Goal: Information Seeking & Learning: Learn about a topic

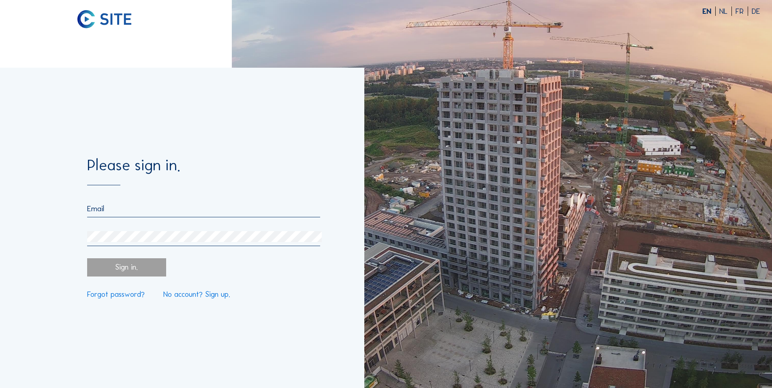
type input "[EMAIL_ADDRESS][DOMAIN_NAME]"
click at [119, 266] on div "Sign in." at bounding box center [126, 267] width 79 height 18
click at [240, 163] on div "Please sign in." at bounding box center [203, 172] width 232 height 28
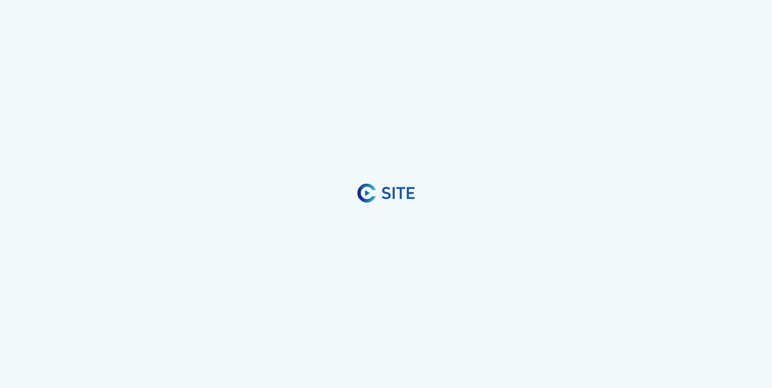
click at [441, 165] on div at bounding box center [386, 194] width 772 height 388
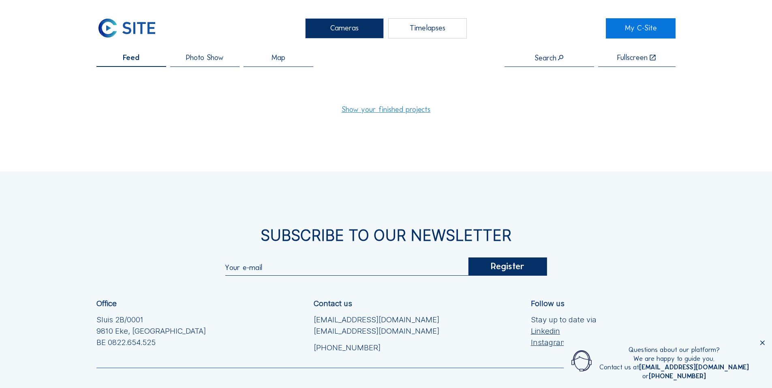
click at [384, 109] on link "Show your finished projects" at bounding box center [385, 110] width 89 height 8
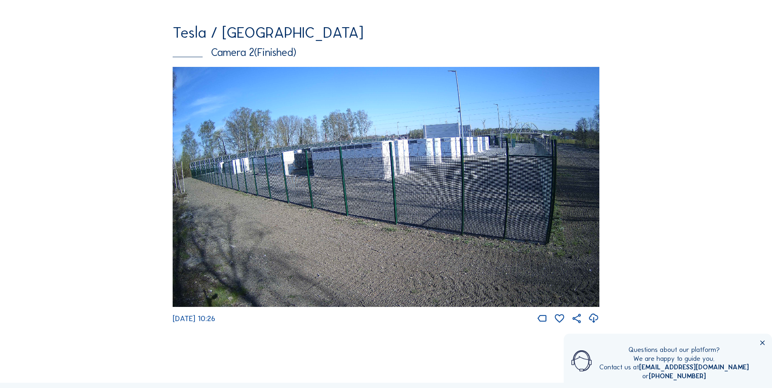
scroll to position [446, 0]
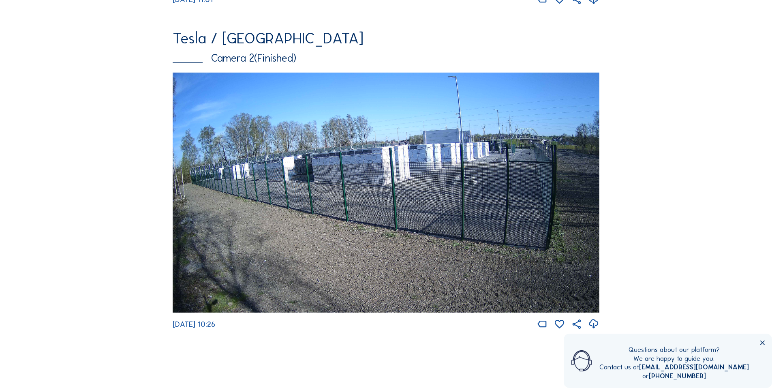
click at [335, 196] on img at bounding box center [386, 193] width 426 height 240
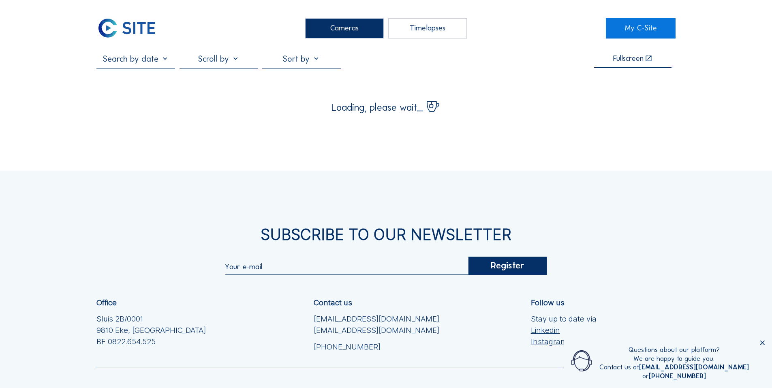
click at [170, 64] on input "text" at bounding box center [135, 59] width 79 height 10
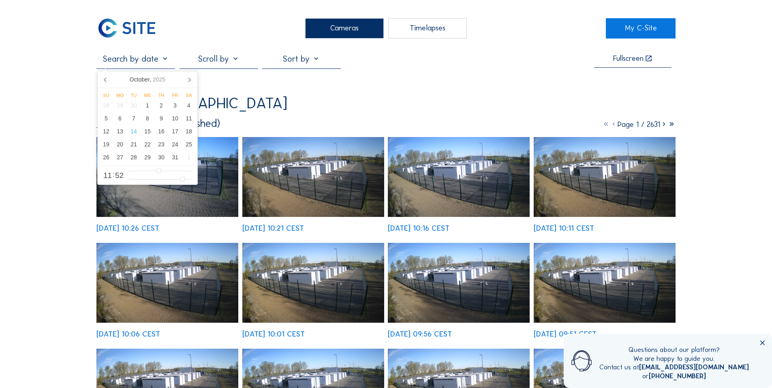
click at [165, 59] on input "text" at bounding box center [135, 59] width 79 height 10
click at [576, 88] on div "Fullscreen Tesla / [GEOGRAPHIC_DATA] Camera 2 (Finished) Page 1 / 2631 [DATE] 1…" at bounding box center [385, 301] width 579 height 495
click at [146, 59] on input "text" at bounding box center [135, 59] width 79 height 10
click at [107, 77] on icon at bounding box center [105, 79] width 13 height 13
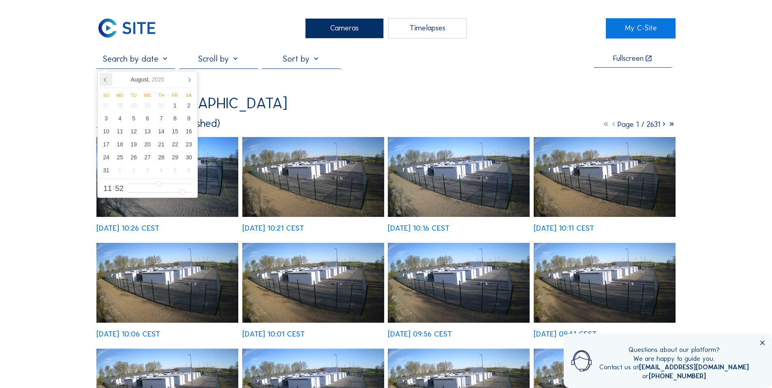
click at [107, 77] on icon at bounding box center [105, 79] width 13 height 13
click at [134, 121] on div "10" at bounding box center [134, 118] width 14 height 13
type input "[DATE] 11:52"
click at [371, 94] on div "[DATE] 11:52 Fullscreen Tesla / [GEOGRAPHIC_DATA] Camera 2 (Finished) Page 1 / …" at bounding box center [385, 301] width 579 height 495
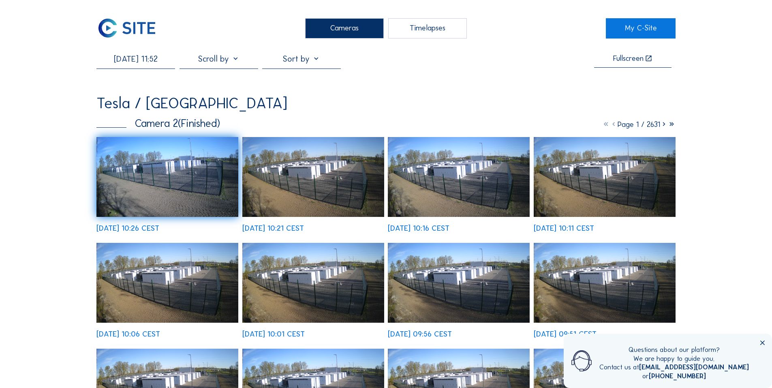
click at [321, 181] on img at bounding box center [313, 177] width 142 height 80
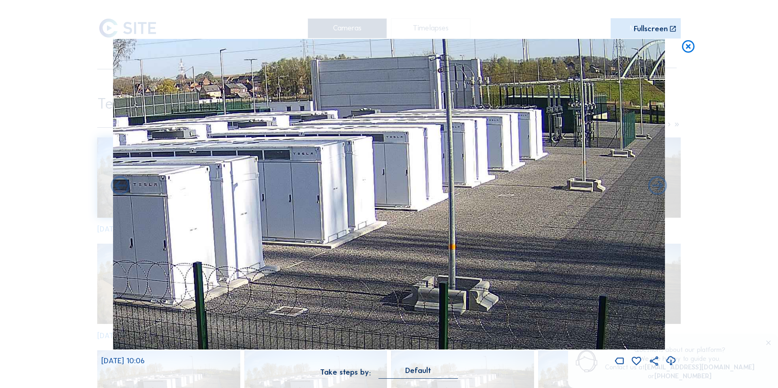
drag, startPoint x: 456, startPoint y: 192, endPoint x: 327, endPoint y: 241, distance: 137.7
click at [327, 241] on img at bounding box center [388, 194] width 551 height 310
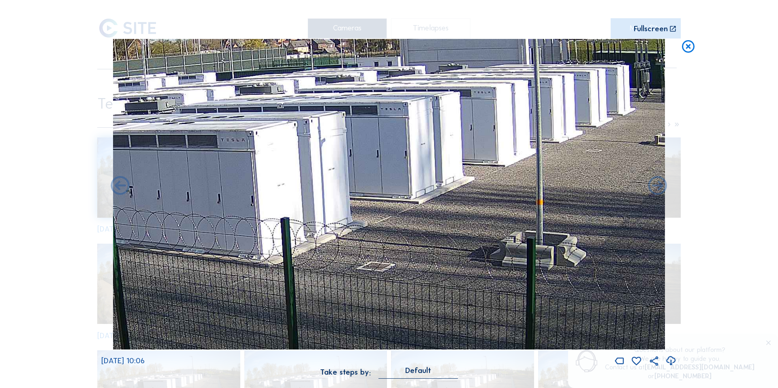
drag, startPoint x: 360, startPoint y: 195, endPoint x: 503, endPoint y: 128, distance: 157.6
click at [488, 130] on img at bounding box center [388, 194] width 551 height 310
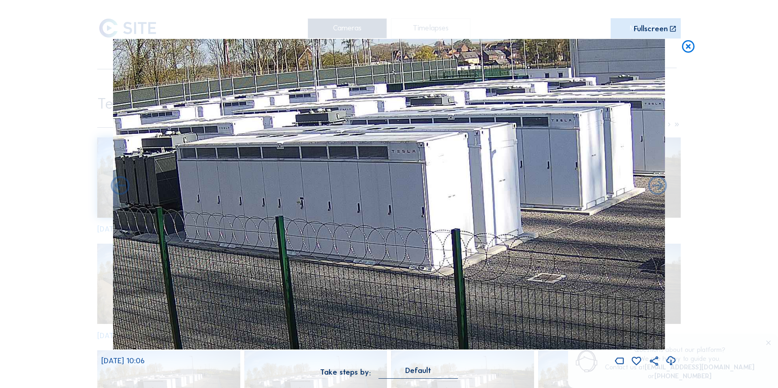
drag, startPoint x: 310, startPoint y: 174, endPoint x: 653, endPoint y: 213, distance: 345.6
click at [615, 213] on img at bounding box center [388, 194] width 551 height 310
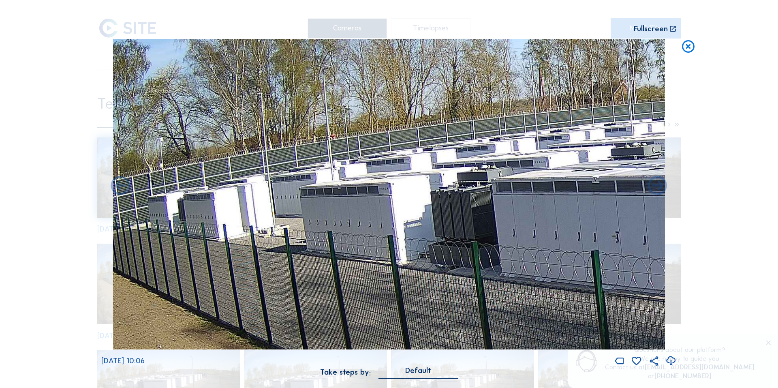
drag, startPoint x: 345, startPoint y: 220, endPoint x: 429, endPoint y: 182, distance: 92.3
click at [429, 182] on img at bounding box center [388, 194] width 551 height 310
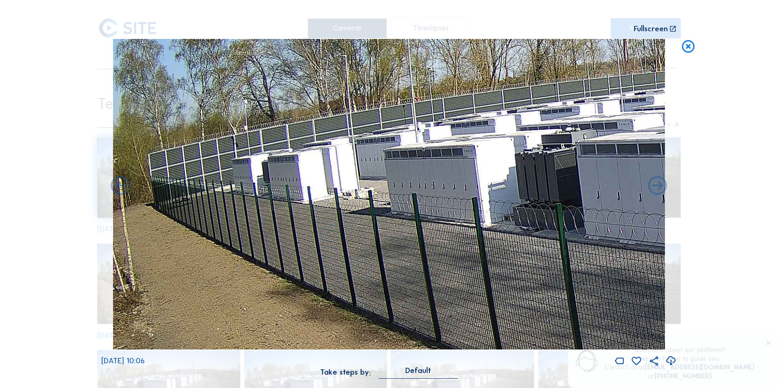
click at [400, 191] on img at bounding box center [388, 194] width 551 height 310
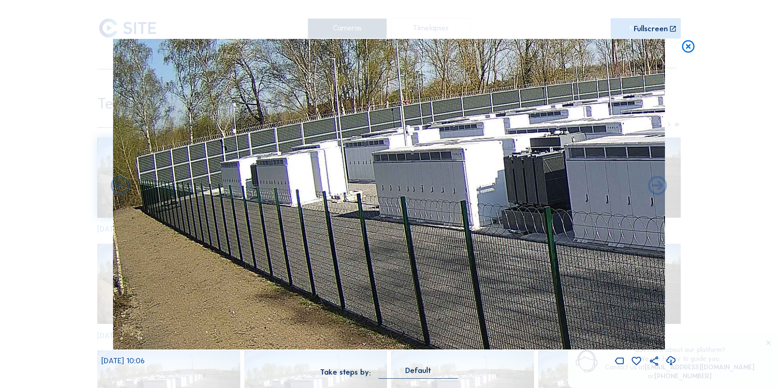
drag, startPoint x: 414, startPoint y: 192, endPoint x: 482, endPoint y: 208, distance: 70.4
click at [482, 208] on img at bounding box center [388, 194] width 551 height 310
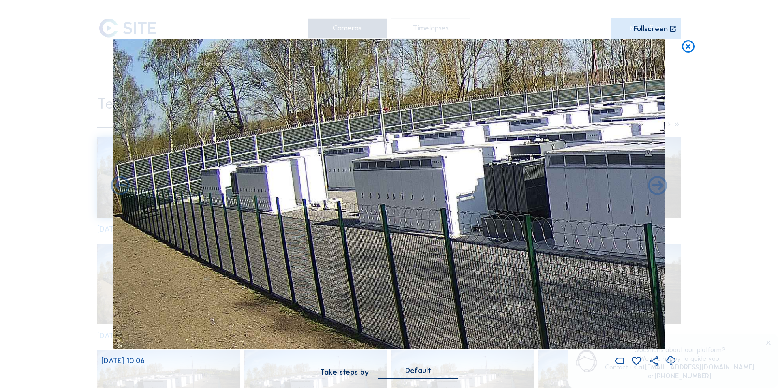
drag, startPoint x: 486, startPoint y: 207, endPoint x: 432, endPoint y: 196, distance: 55.4
click at [432, 196] on img at bounding box center [388, 194] width 551 height 310
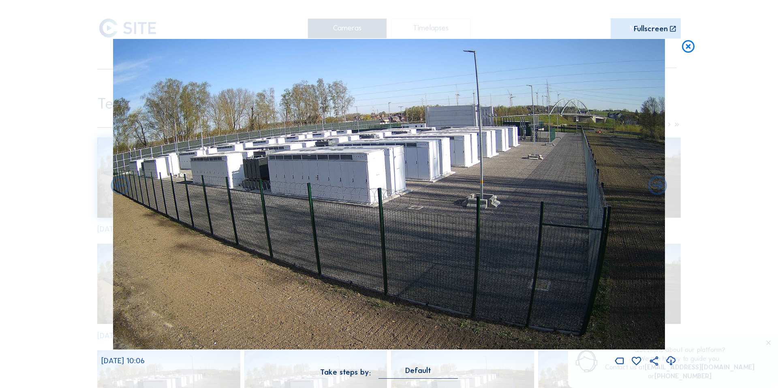
click at [717, 163] on div "Scroll to travel through time | Press 'Alt' Button + Scroll to Zoom | Click and…" at bounding box center [389, 194] width 778 height 388
click at [694, 47] on icon at bounding box center [687, 46] width 15 height 15
